Goal: Transaction & Acquisition: Purchase product/service

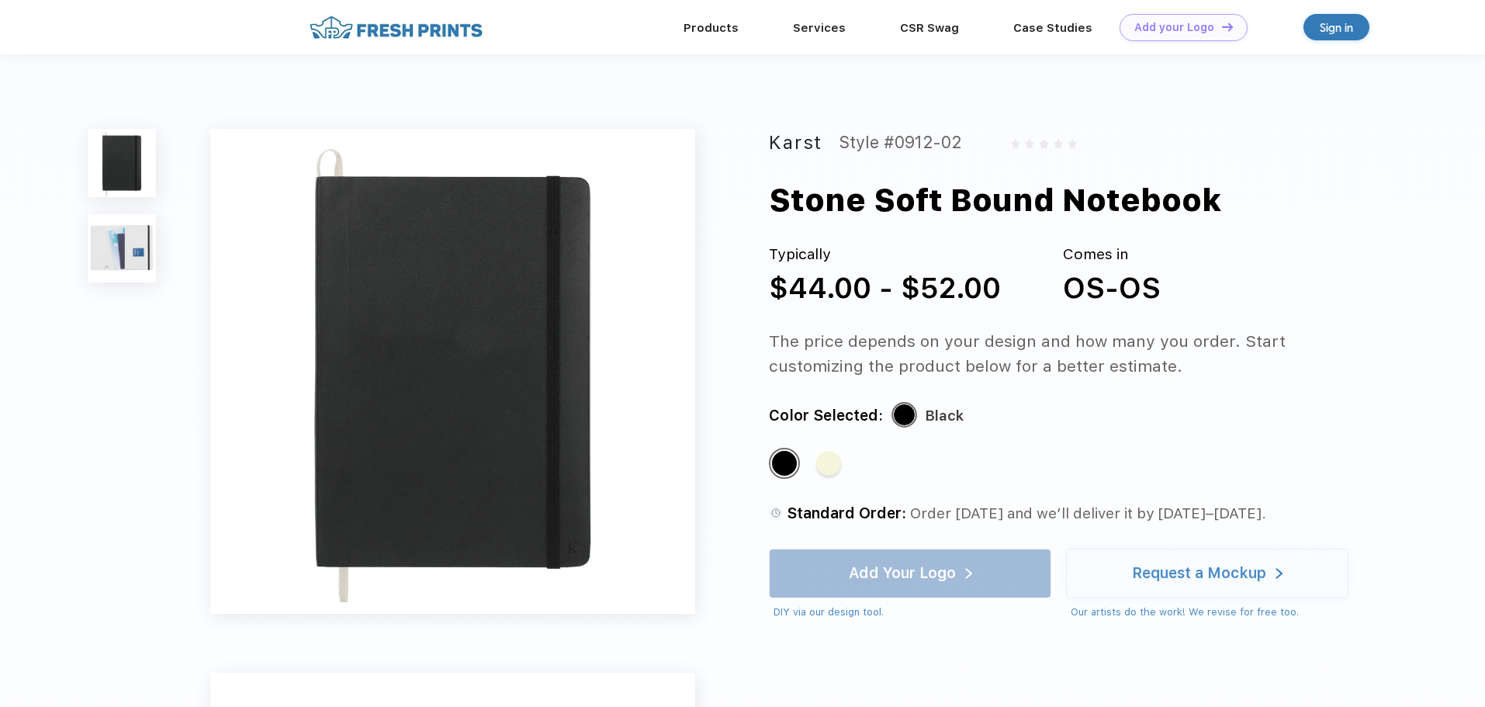
click at [133, 250] on img at bounding box center [122, 248] width 68 height 68
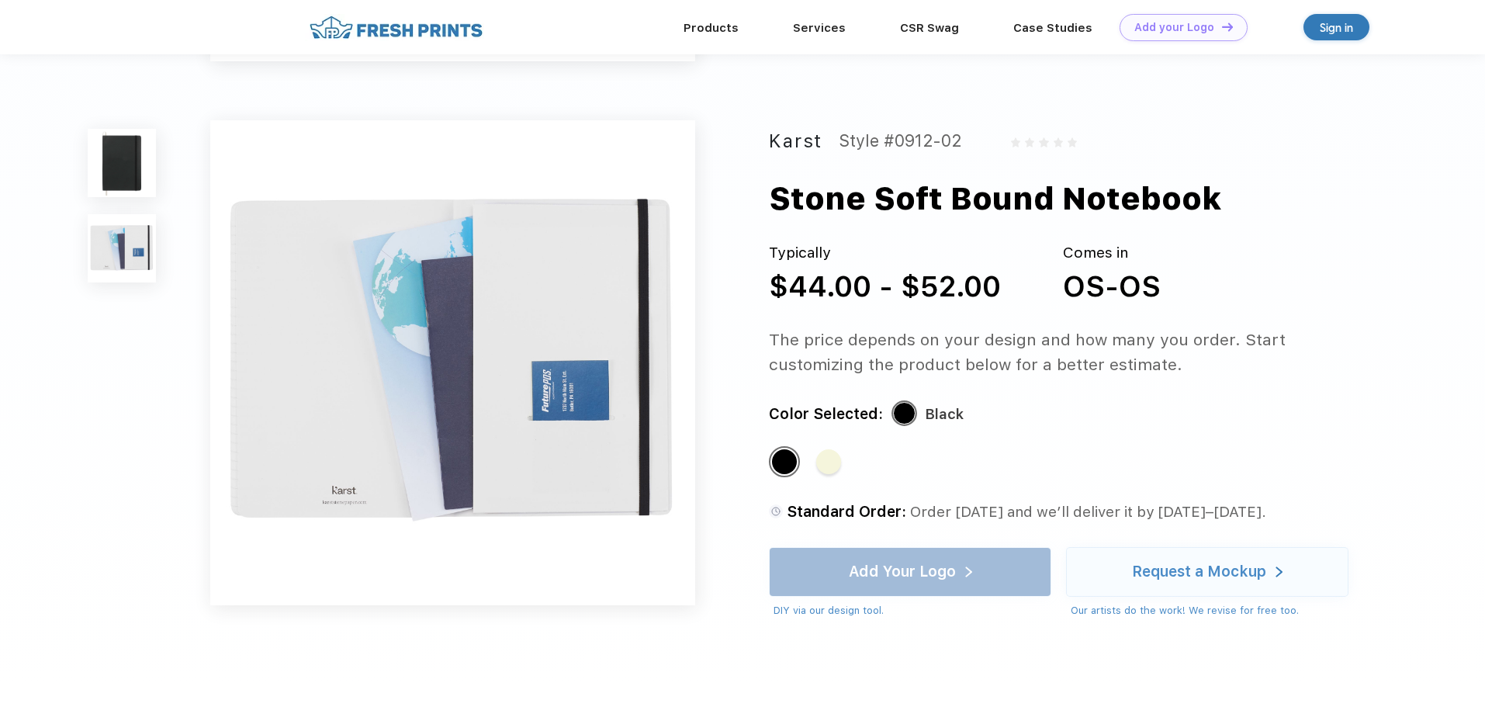
scroll to position [513, 0]
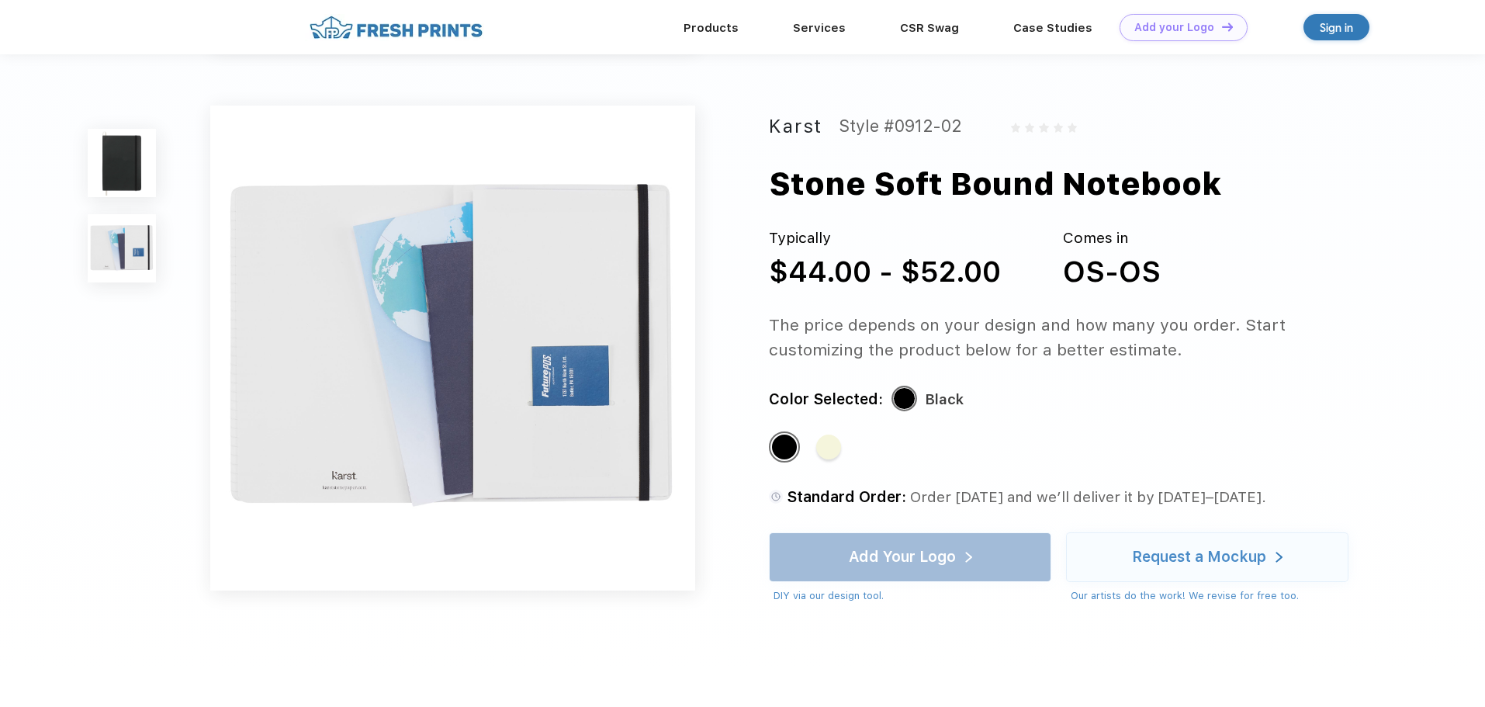
click at [130, 166] on img at bounding box center [122, 163] width 68 height 68
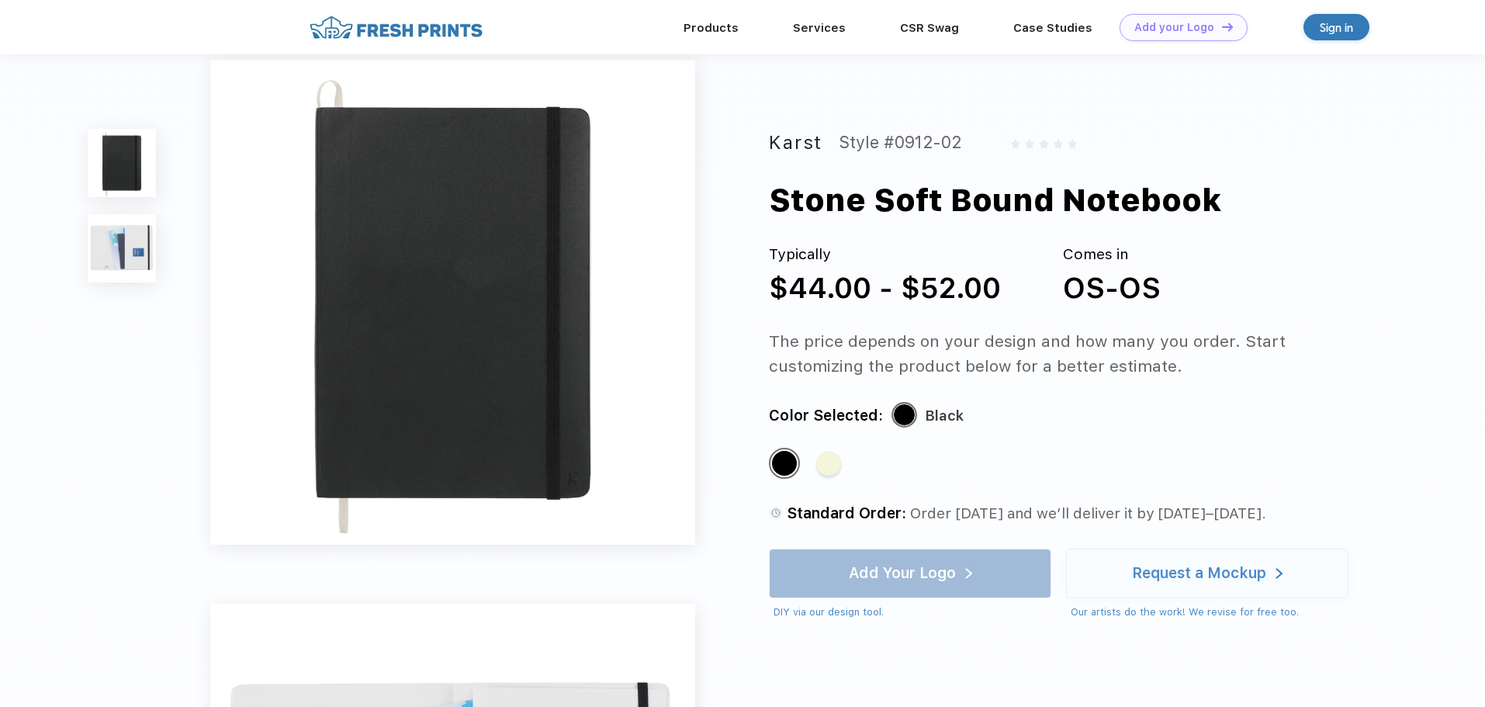
scroll to position [0, 0]
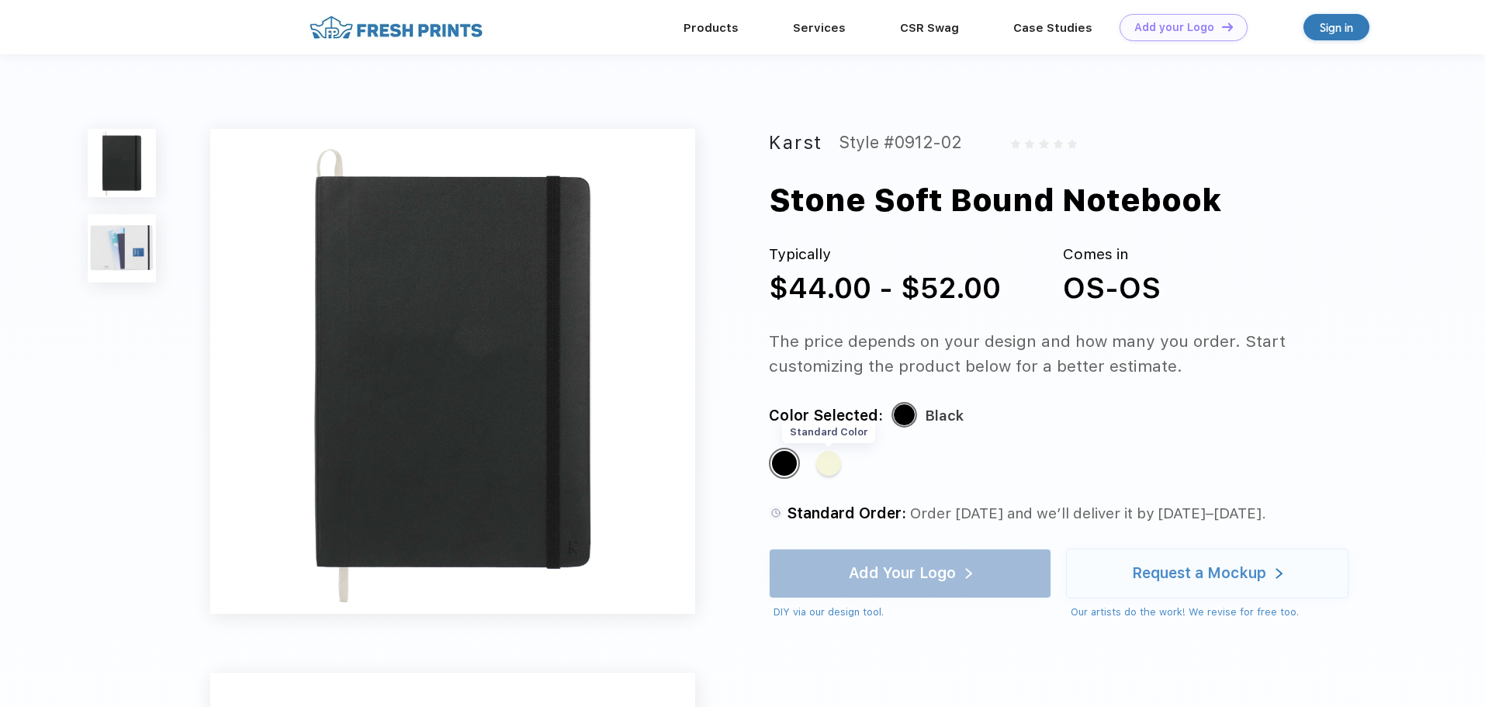
click at [837, 471] on div "Standard Color" at bounding box center [828, 463] width 25 height 25
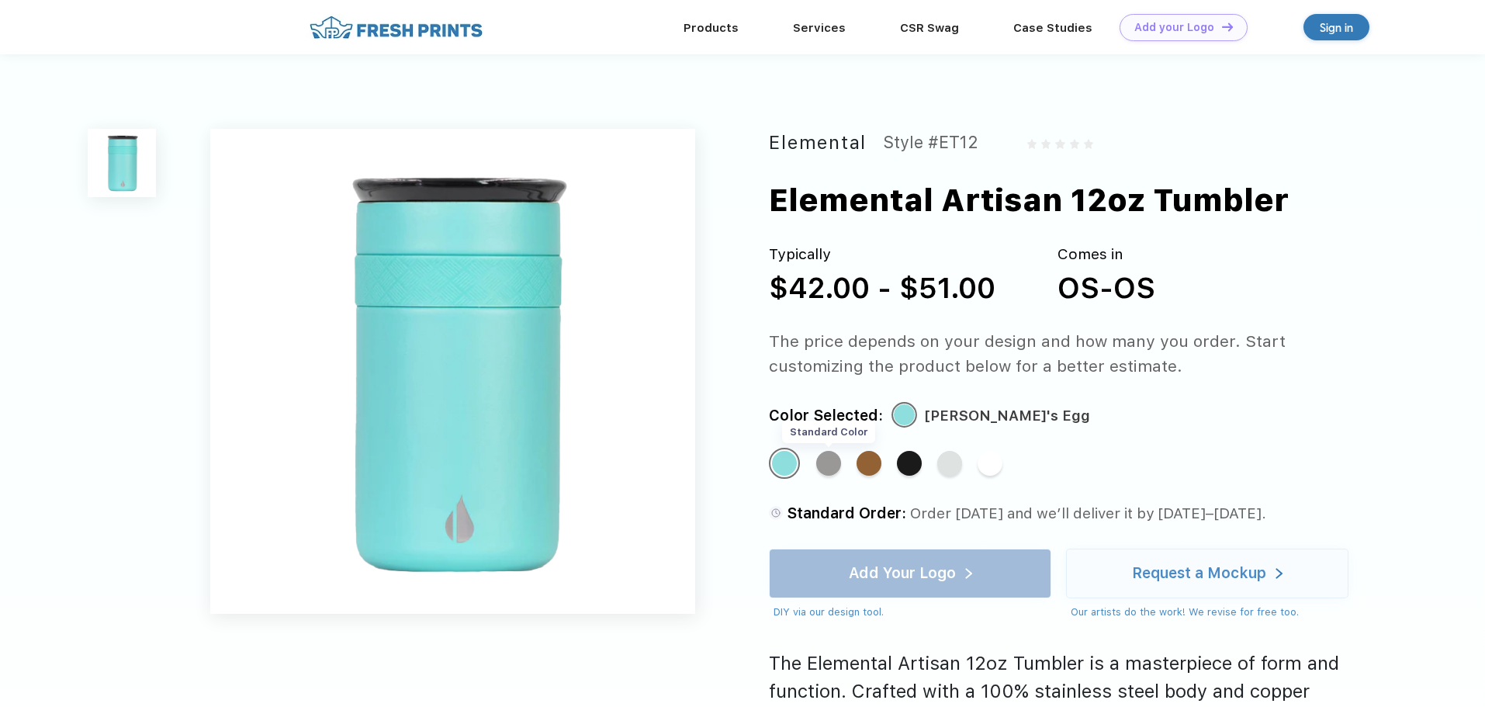
click at [820, 462] on div "Standard Color" at bounding box center [828, 463] width 25 height 25
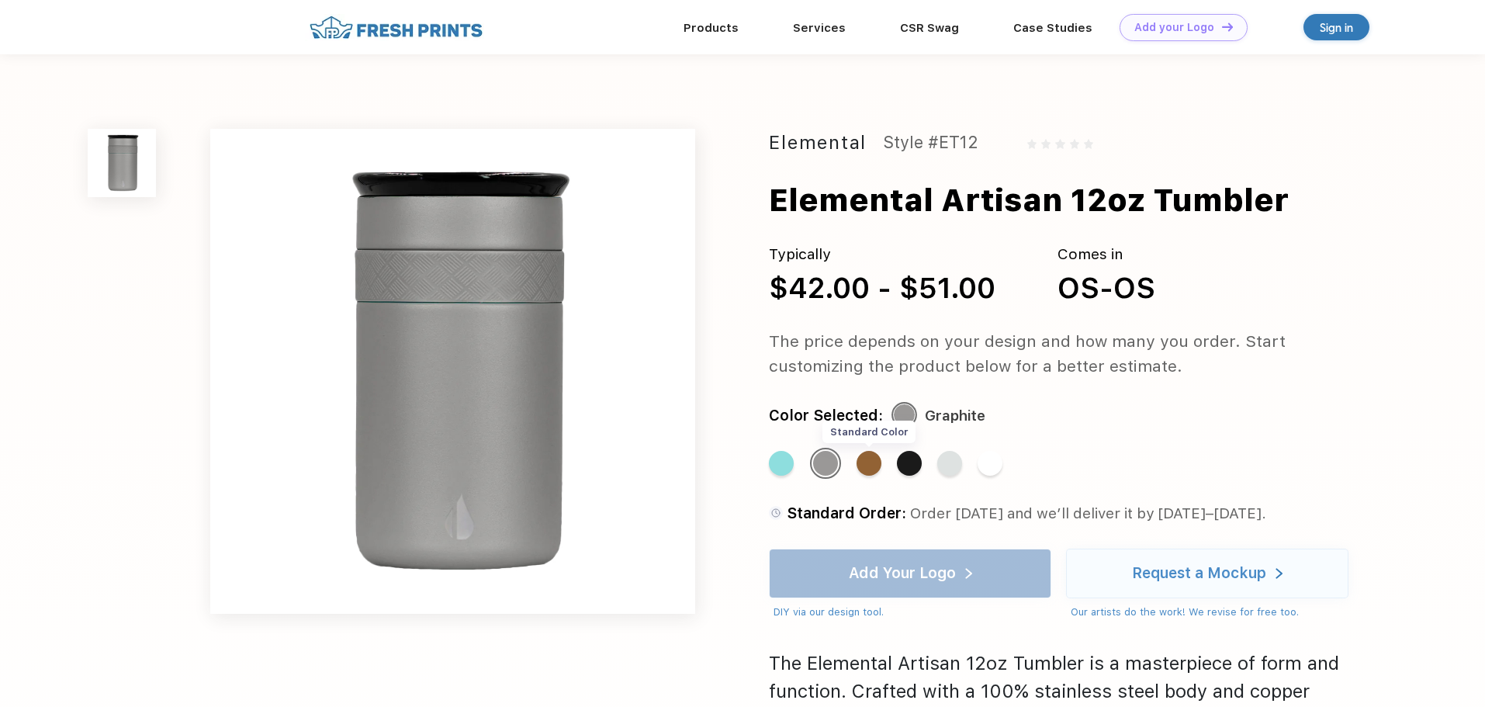
click at [868, 462] on div "Standard Color" at bounding box center [869, 463] width 25 height 25
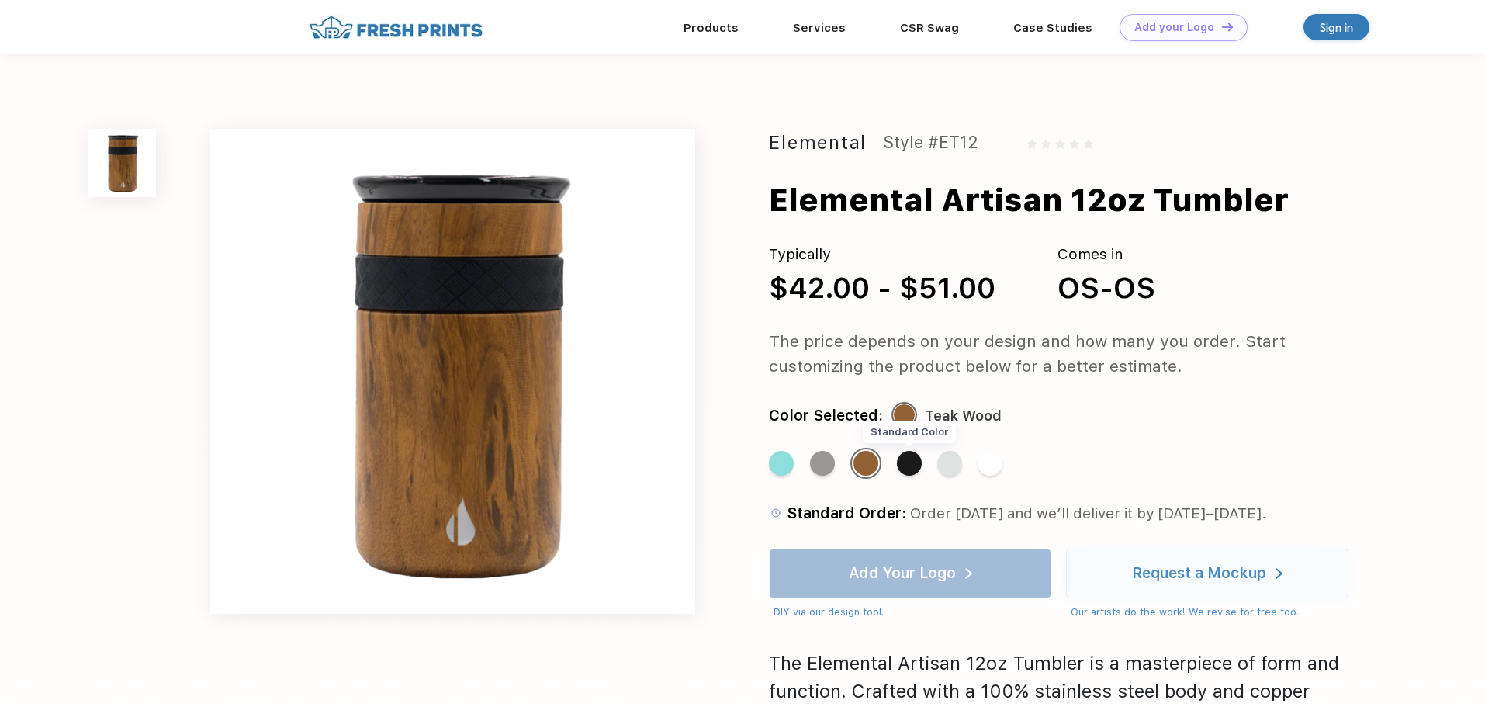
click at [910, 462] on div "Standard Color" at bounding box center [909, 463] width 25 height 25
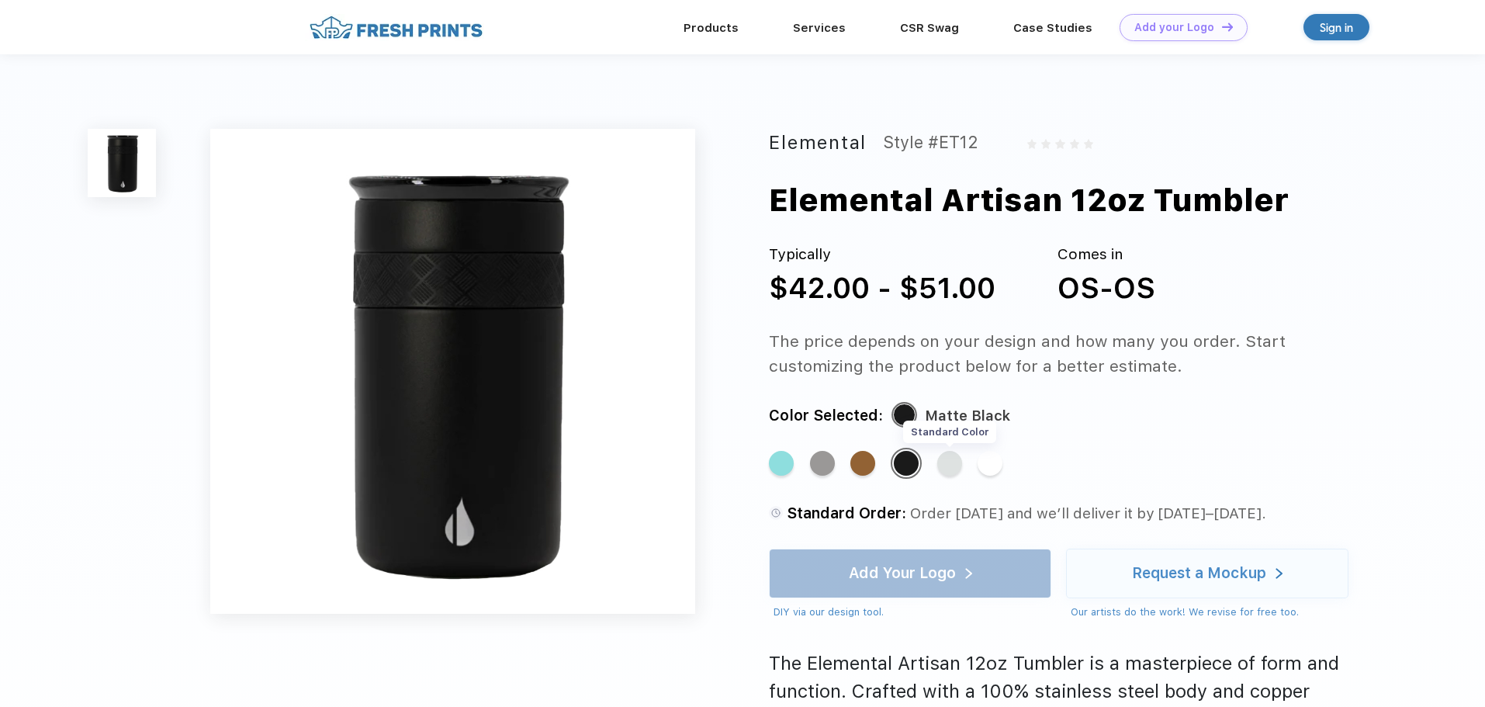
click at [944, 464] on div "Standard Color" at bounding box center [949, 463] width 25 height 25
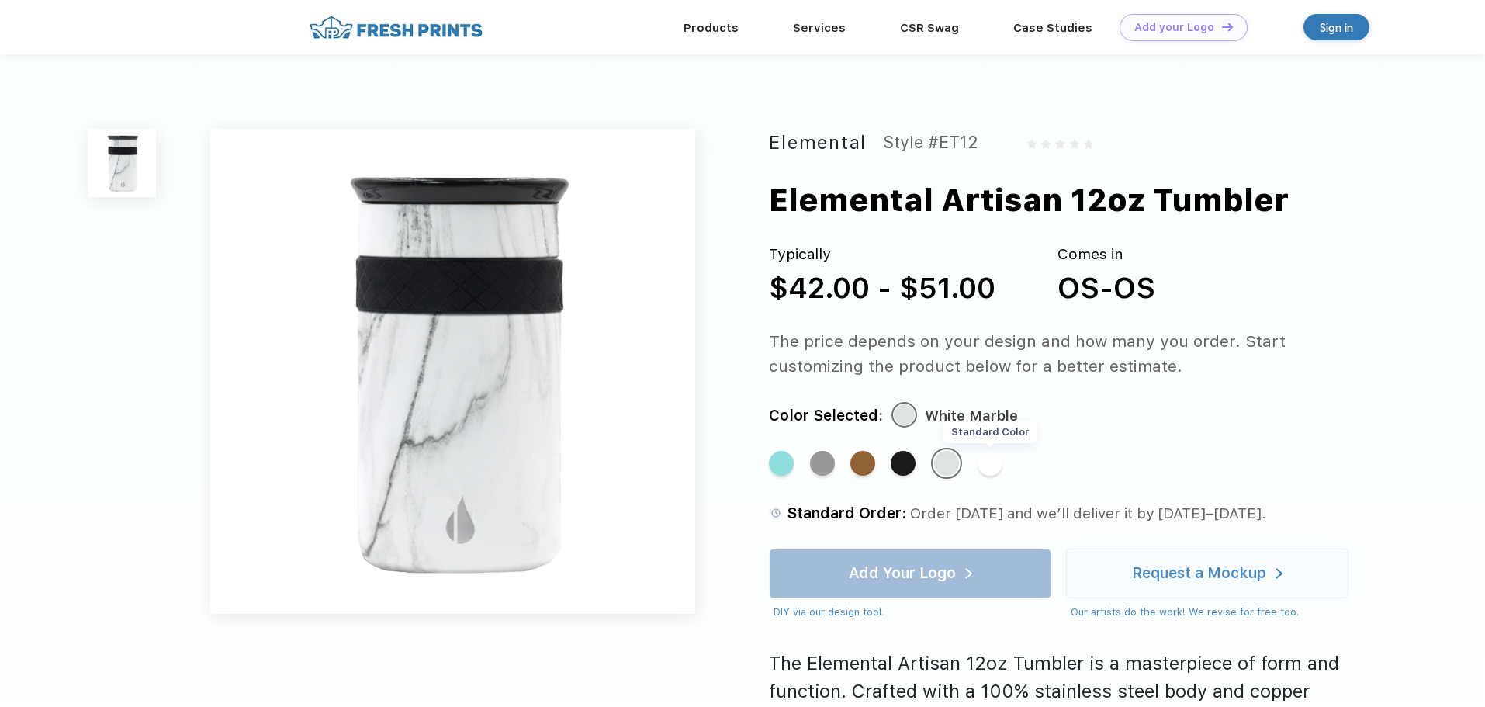
click at [997, 466] on div "Standard Color" at bounding box center [990, 463] width 25 height 25
